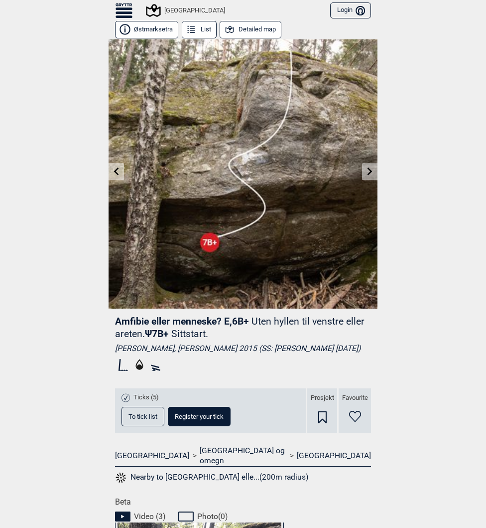
click at [366, 171] on icon at bounding box center [370, 171] width 8 height 8
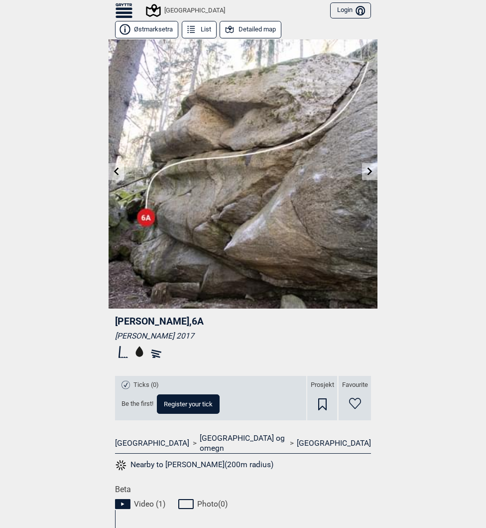
click at [366, 172] on icon at bounding box center [370, 171] width 8 height 8
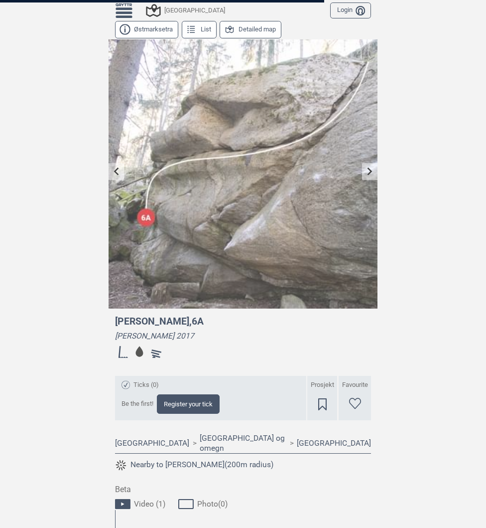
click at [116, 172] on div at bounding box center [243, 264] width 486 height 528
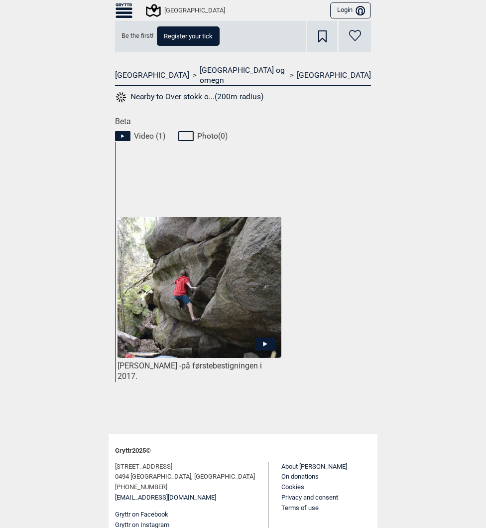
scroll to position [377, 0]
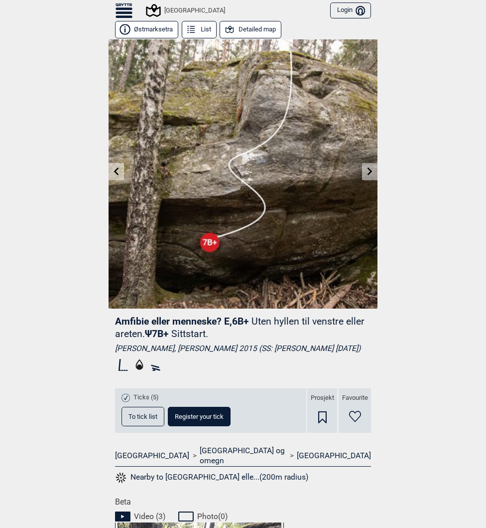
click at [184, 10] on div "[GEOGRAPHIC_DATA]" at bounding box center [186, 10] width 78 height 12
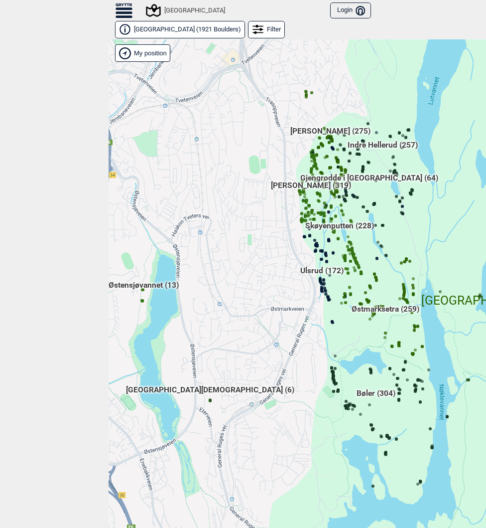
drag, startPoint x: 462, startPoint y: 317, endPoint x: 465, endPoint y: 295, distance: 22.2
click at [414, 316] on div "Hallingdal Gol Ål Stange Kolomoen [GEOGRAPHIC_DATA] [GEOGRAPHIC_DATA][PERSON_NA…" at bounding box center [352, 291] width 486 height 504
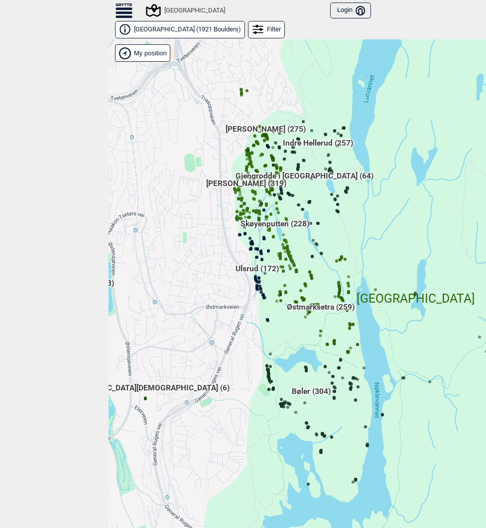
drag, startPoint x: 449, startPoint y: 310, endPoint x: 432, endPoint y: 310, distance: 16.9
click at [432, 310] on div "Hallingdal Gol Ål Stange Kolomoen [GEOGRAPHIC_DATA] [GEOGRAPHIC_DATA][PERSON_NA…" at bounding box center [352, 291] width 486 height 504
click at [486, 346] on html "To front page NO SV EN Find boulders using filters [GEOGRAPHIC_DATA] [GEOGRAPHI…" at bounding box center [243, 264] width 486 height 528
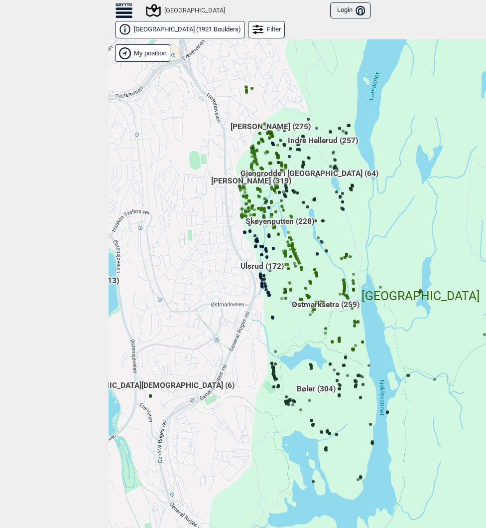
drag, startPoint x: 438, startPoint y: 31, endPoint x: 431, endPoint y: 41, distance: 12.2
click at [438, 31] on div "[GEOGRAPHIC_DATA] ( 1921 Boulders ) Filter" at bounding box center [352, 30] width 486 height 18
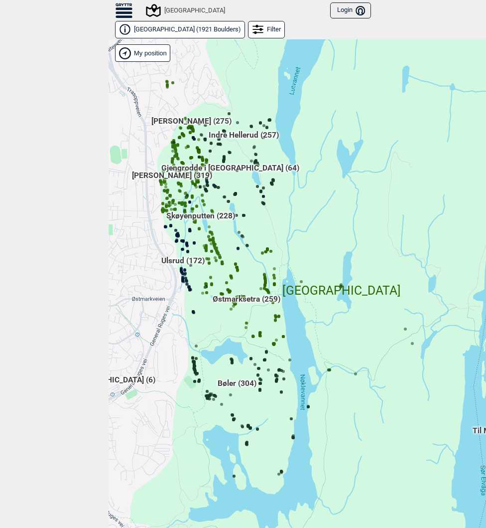
drag, startPoint x: 425, startPoint y: 334, endPoint x: 346, endPoint y: 329, distance: 79.4
click at [346, 329] on div "Hallingdal Gol Ål Stange Kolomoen [GEOGRAPHIC_DATA] [GEOGRAPHIC_DATA][PERSON_NA…" at bounding box center [352, 291] width 486 height 504
drag, startPoint x: 115, startPoint y: 263, endPoint x: 121, endPoint y: 263, distance: 6.0
click at [115, 263] on div "Hallingdal Gol Ål Stange Kolomoen [GEOGRAPHIC_DATA] [GEOGRAPHIC_DATA][PERSON_NA…" at bounding box center [352, 291] width 486 height 504
